Goal: Register for event/course

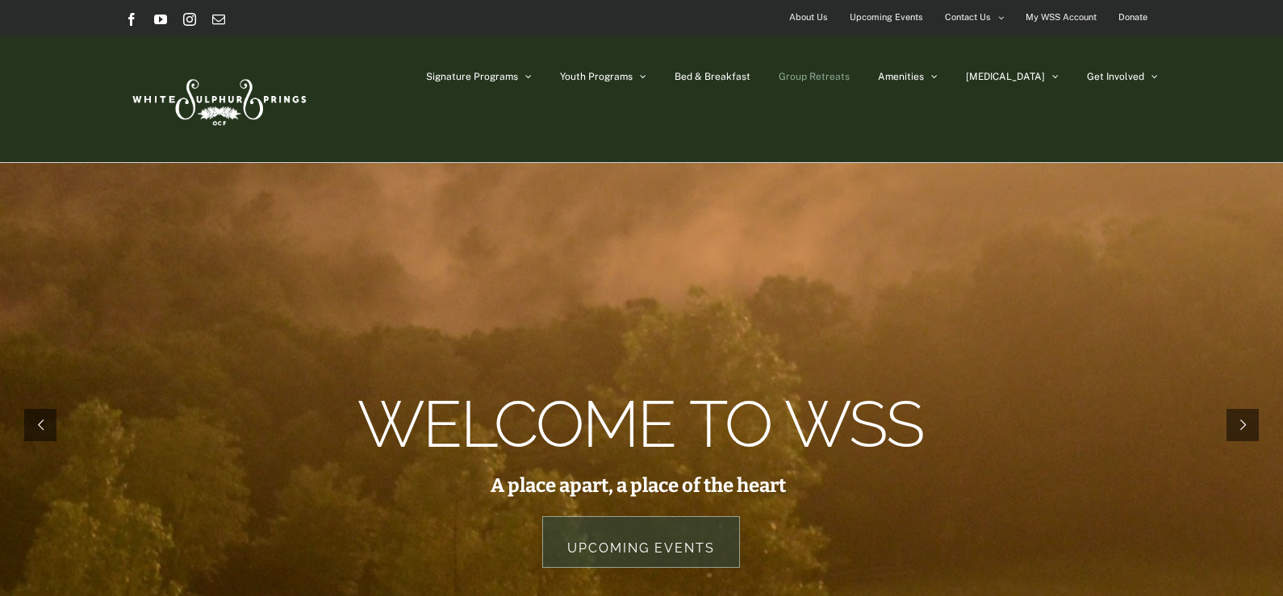
click at [850, 81] on span "Group Retreats" at bounding box center [814, 77] width 71 height 10
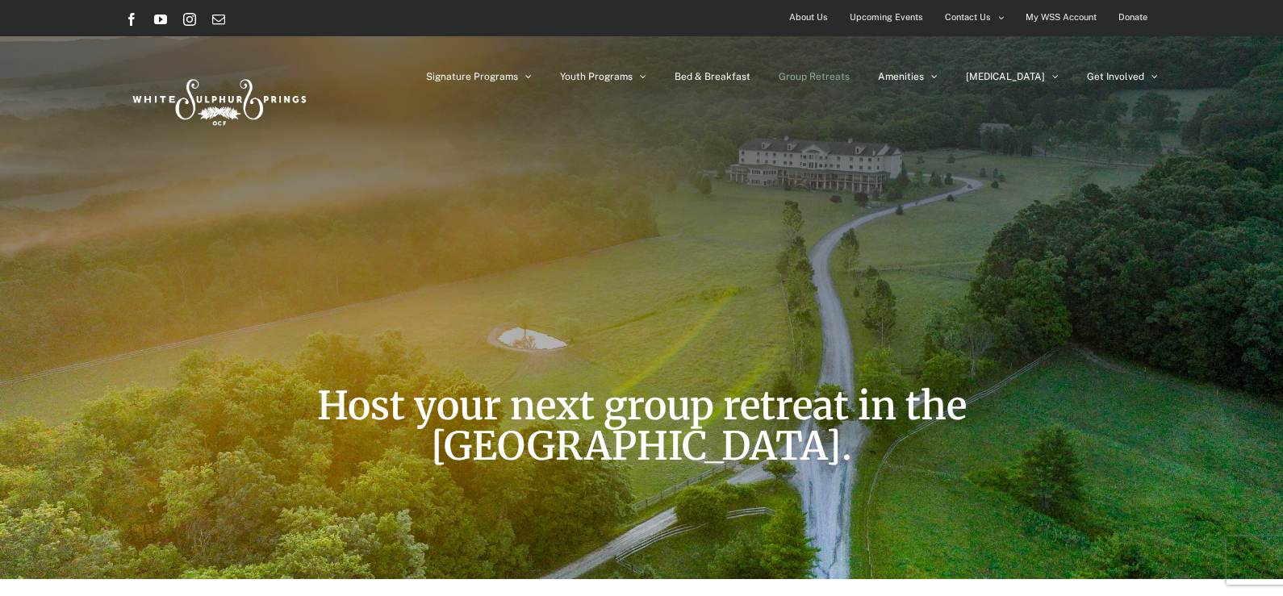
click at [871, 20] on span "Upcoming Events" at bounding box center [886, 17] width 73 height 23
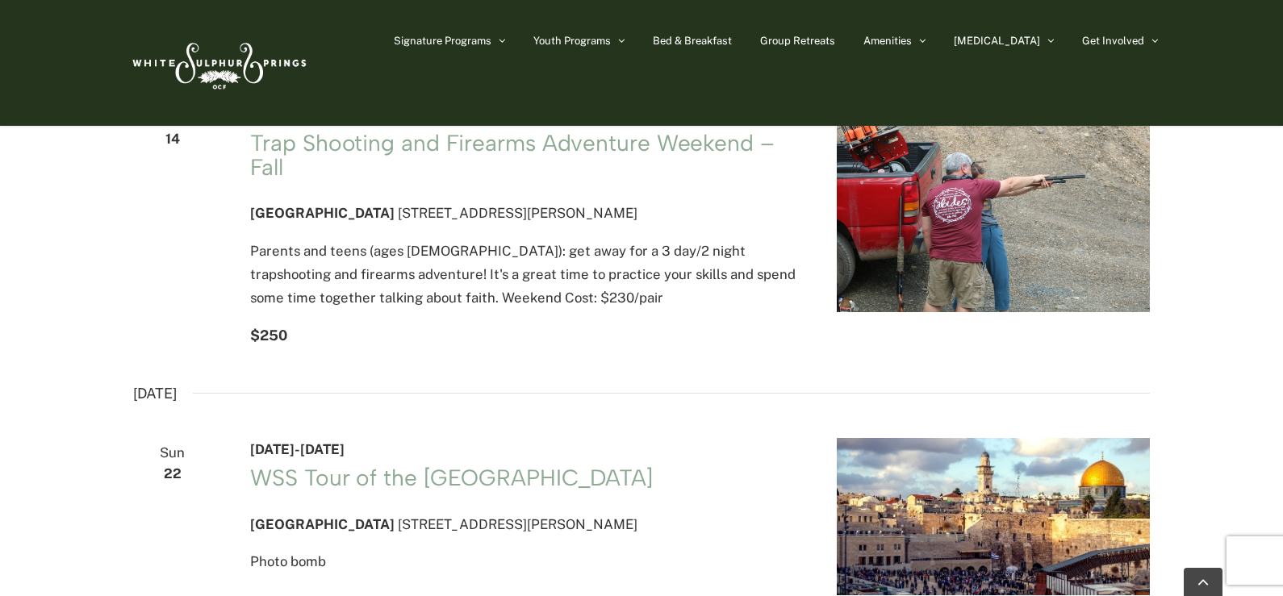
scroll to position [1614, 0]
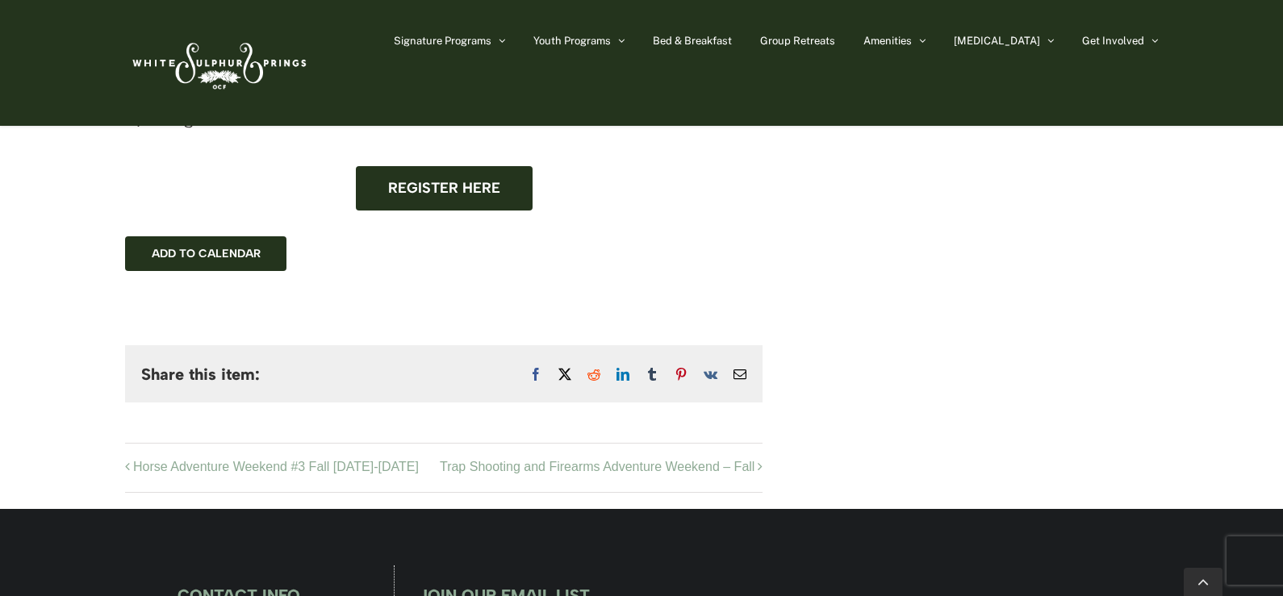
scroll to position [1049, 0]
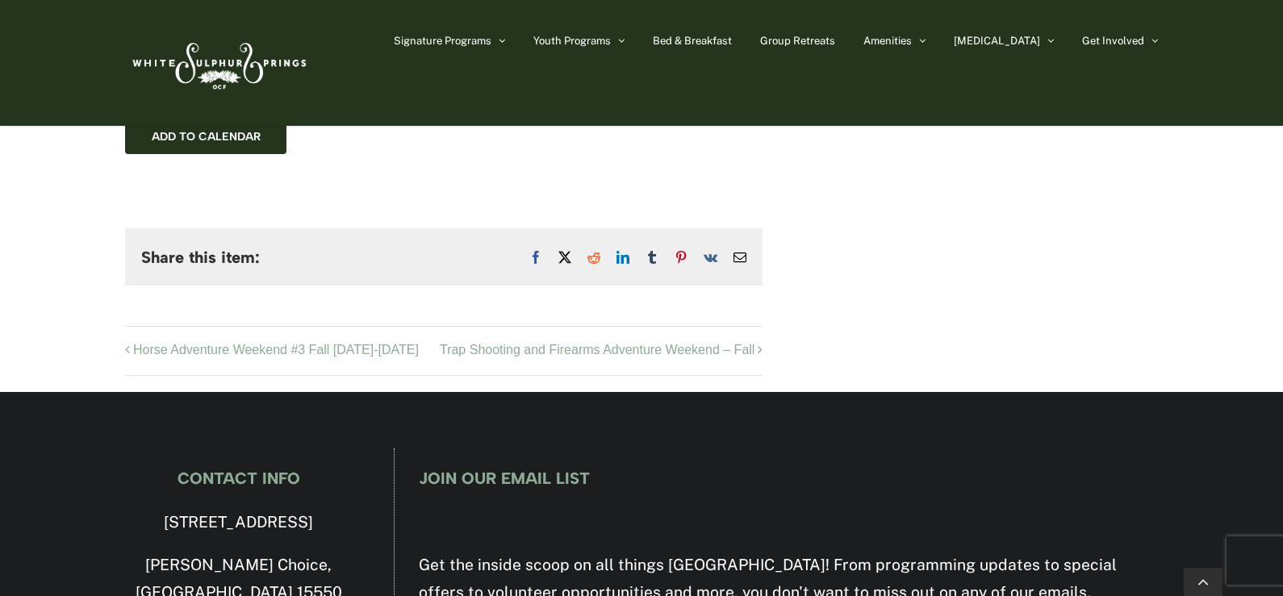
click at [436, 80] on span "Register here" at bounding box center [444, 71] width 112 height 17
